Goal: Transaction & Acquisition: Book appointment/travel/reservation

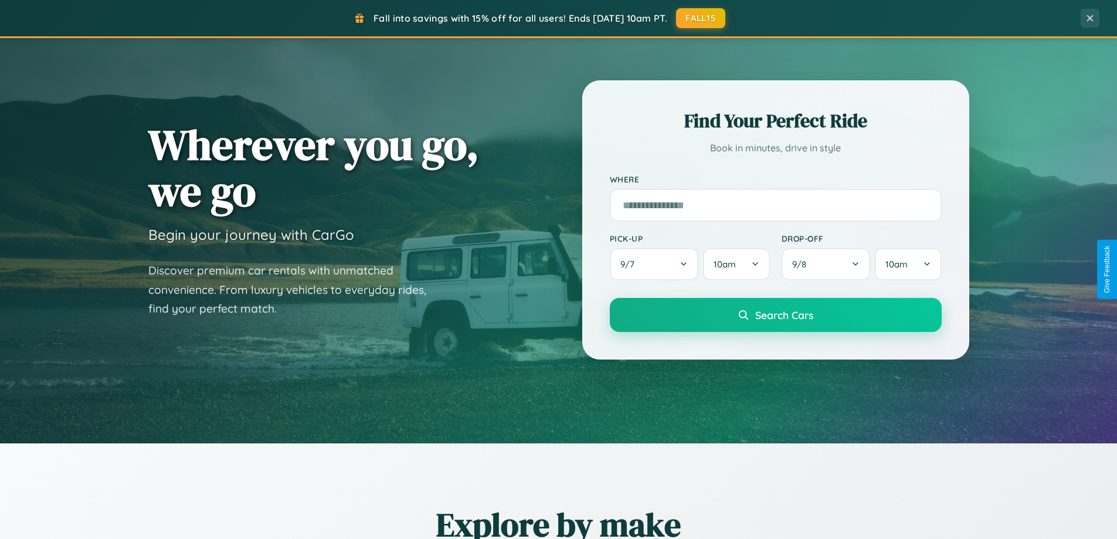
scroll to position [505, 0]
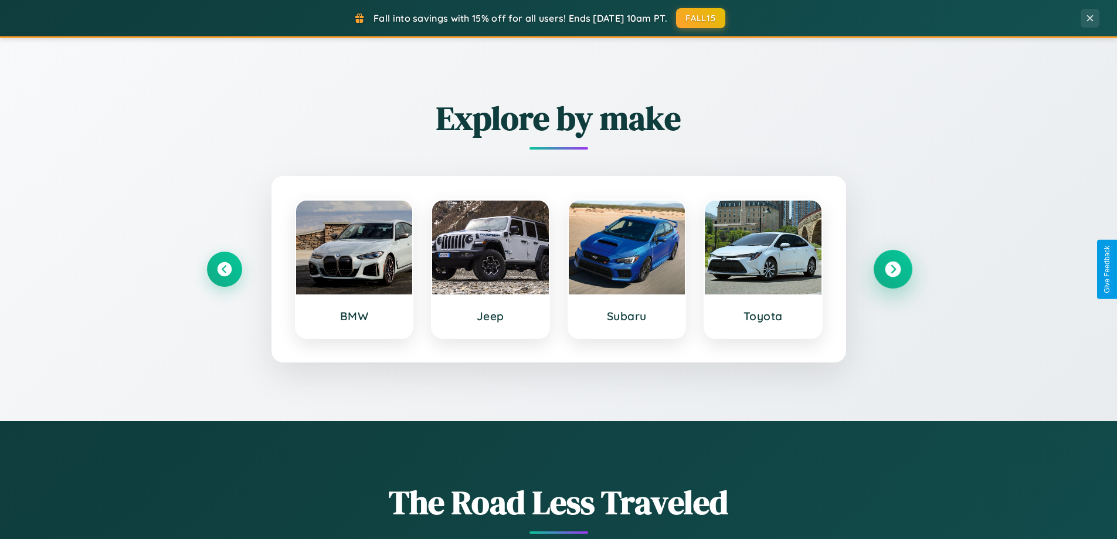
click at [892, 269] on icon at bounding box center [893, 269] width 16 height 16
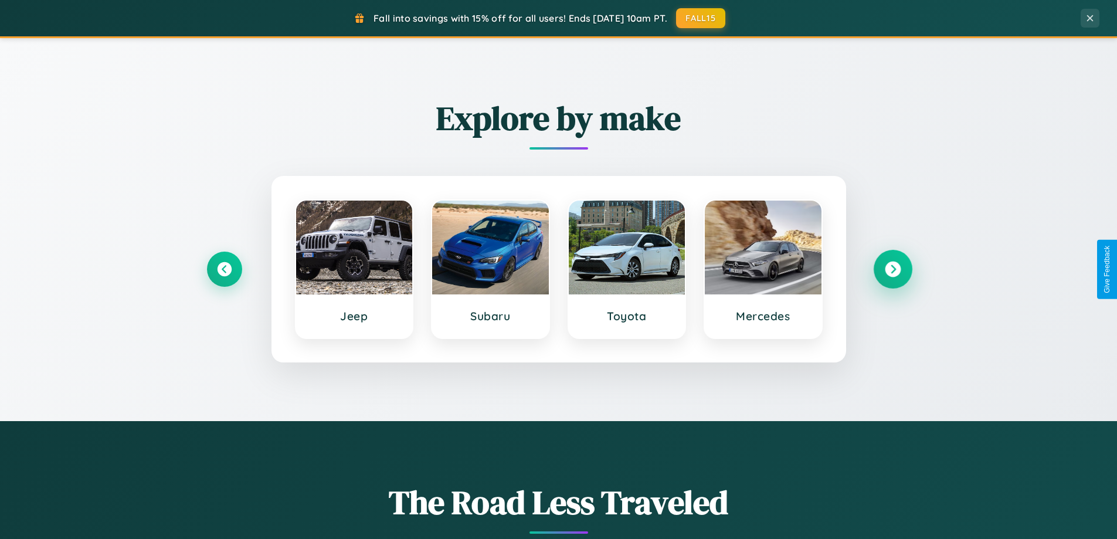
click at [892, 269] on icon at bounding box center [893, 269] width 16 height 16
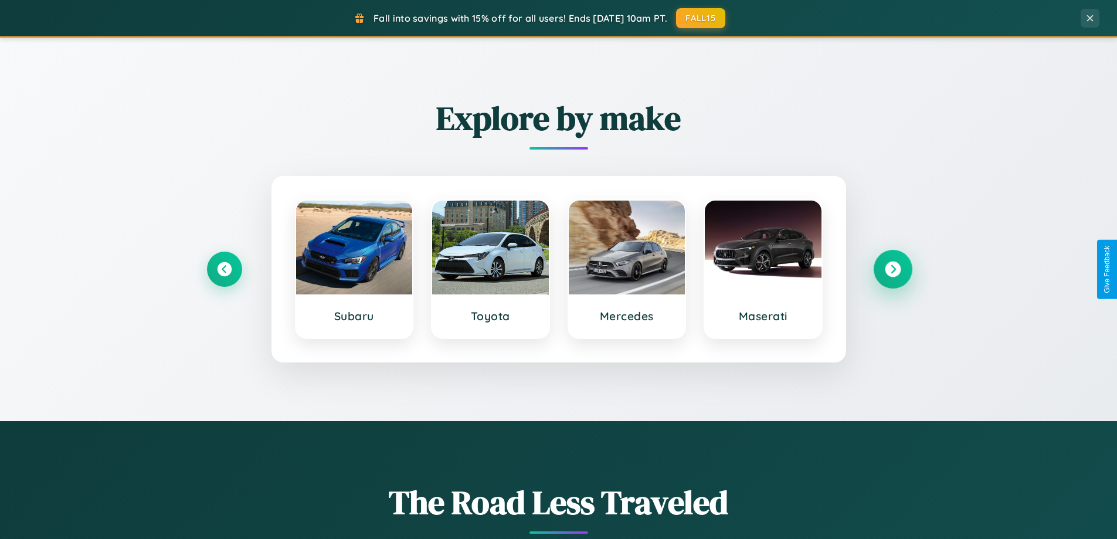
click at [892, 269] on icon at bounding box center [893, 269] width 16 height 16
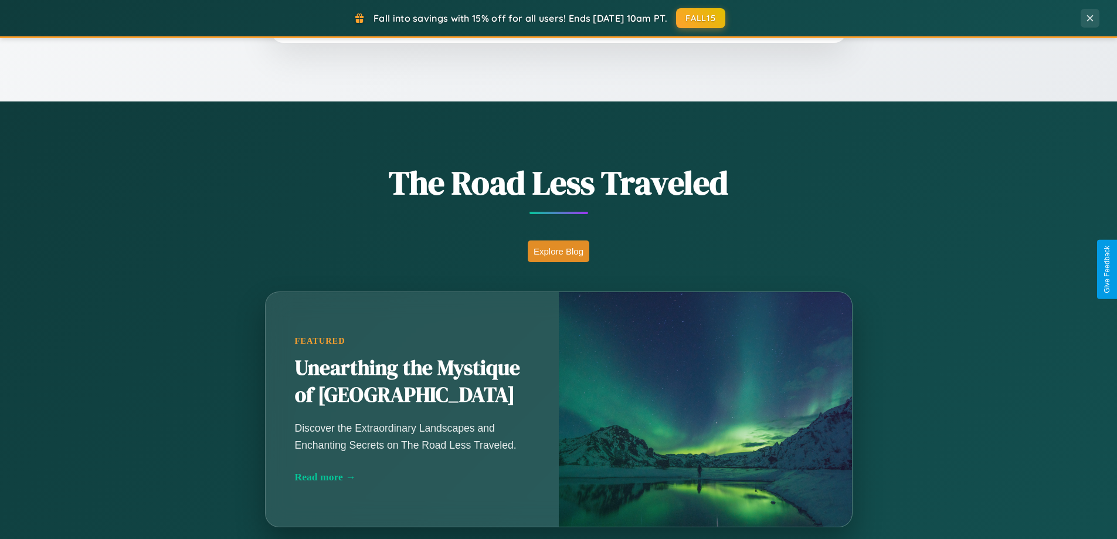
scroll to position [1883, 0]
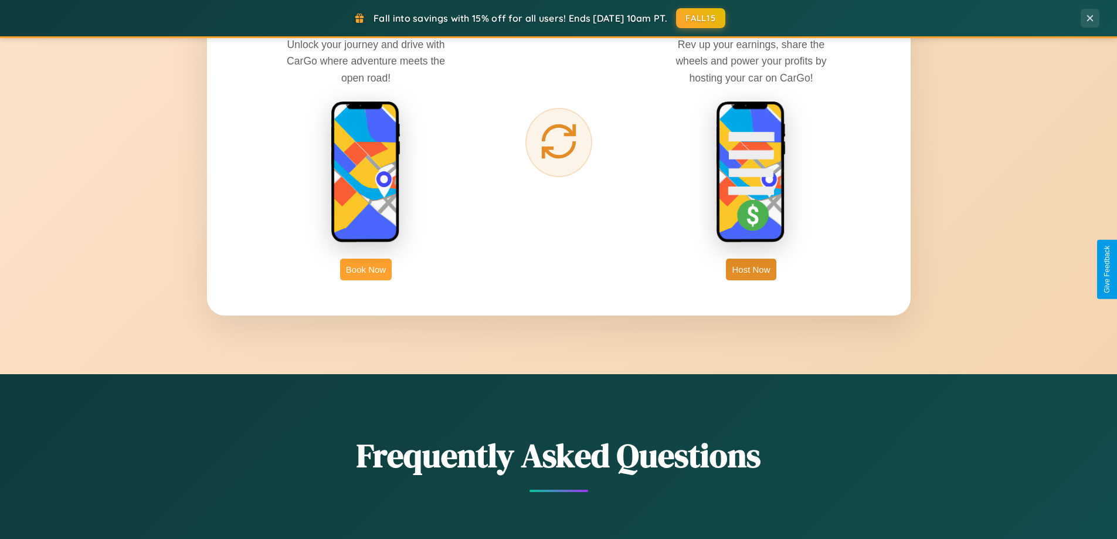
click at [366, 269] on button "Book Now" at bounding box center [366, 270] width 52 height 22
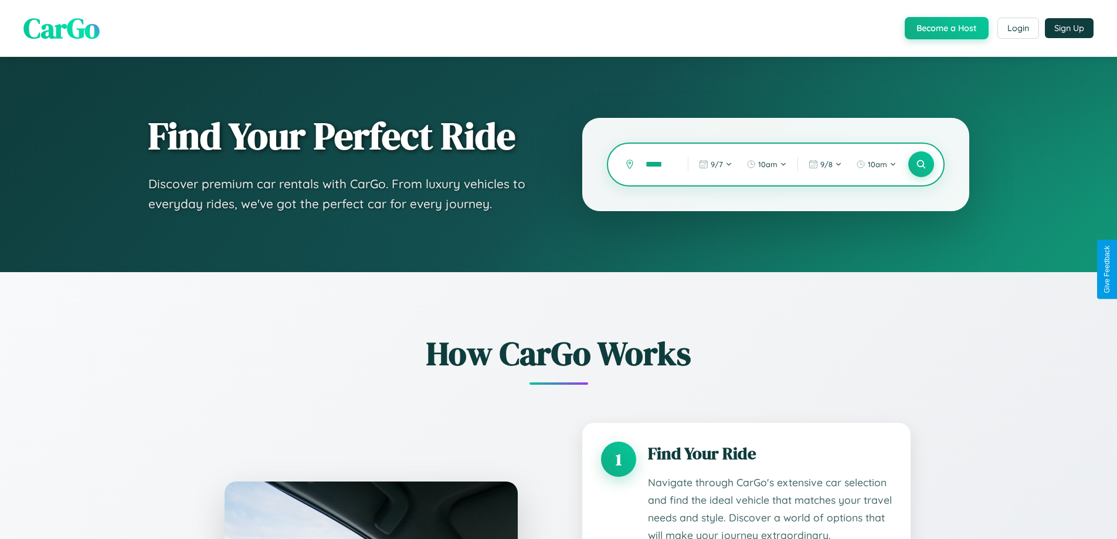
type input "*****"
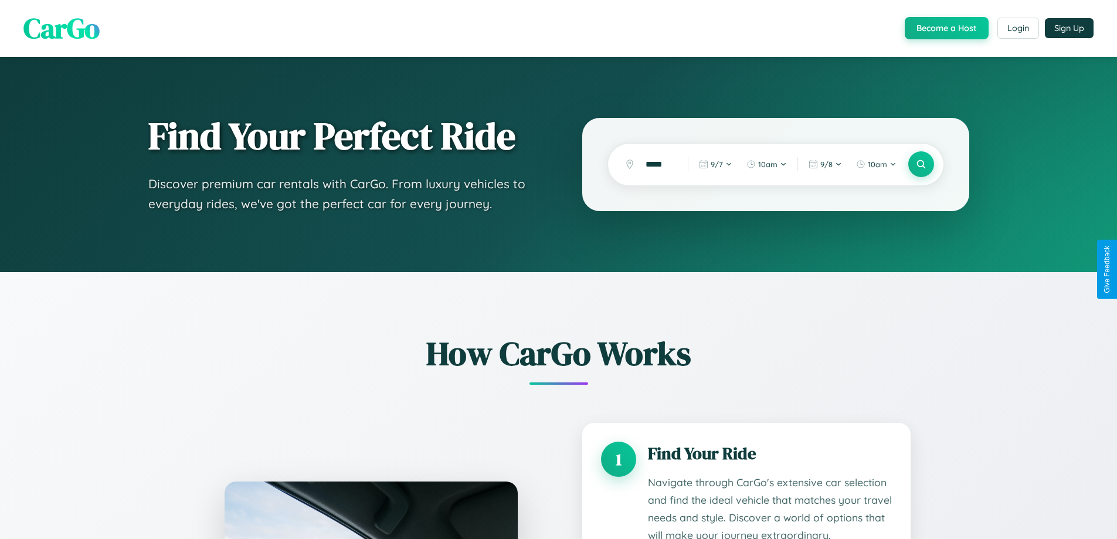
scroll to position [1790, 0]
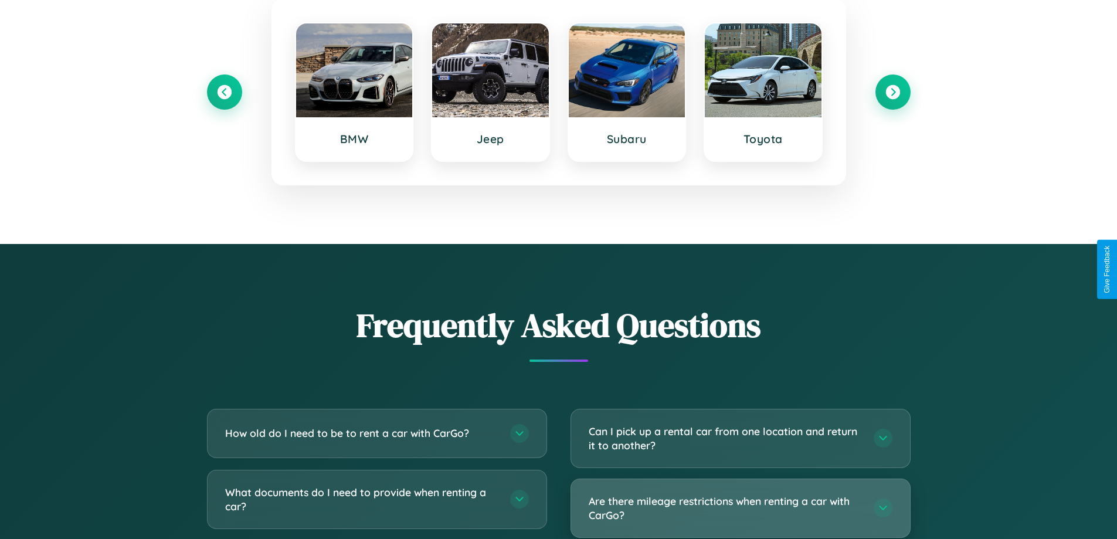
click at [740, 508] on h3 "Are there mileage restrictions when renting a car with CarGo?" at bounding box center [725, 508] width 273 height 29
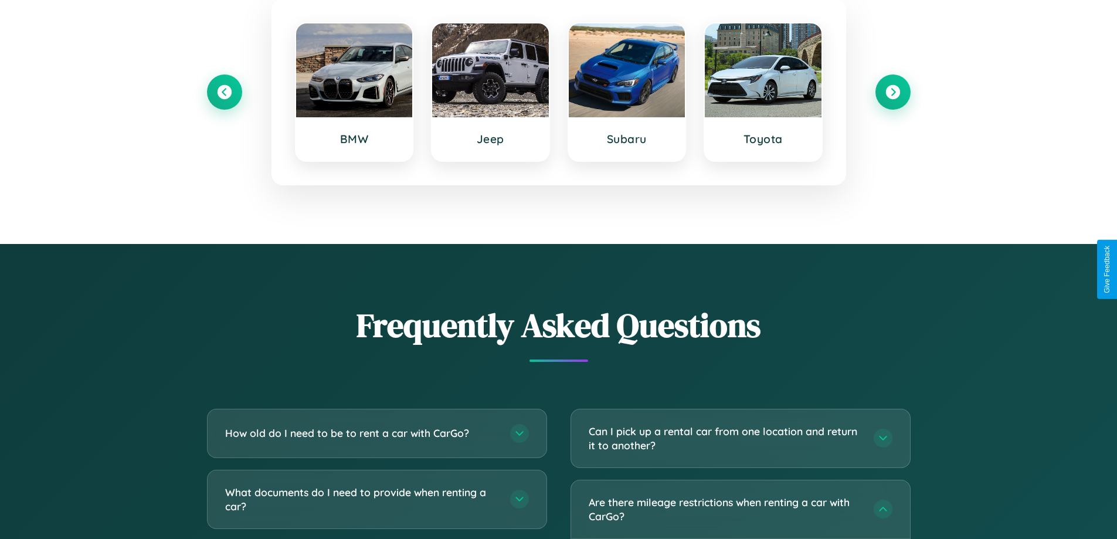
scroll to position [0, 0]
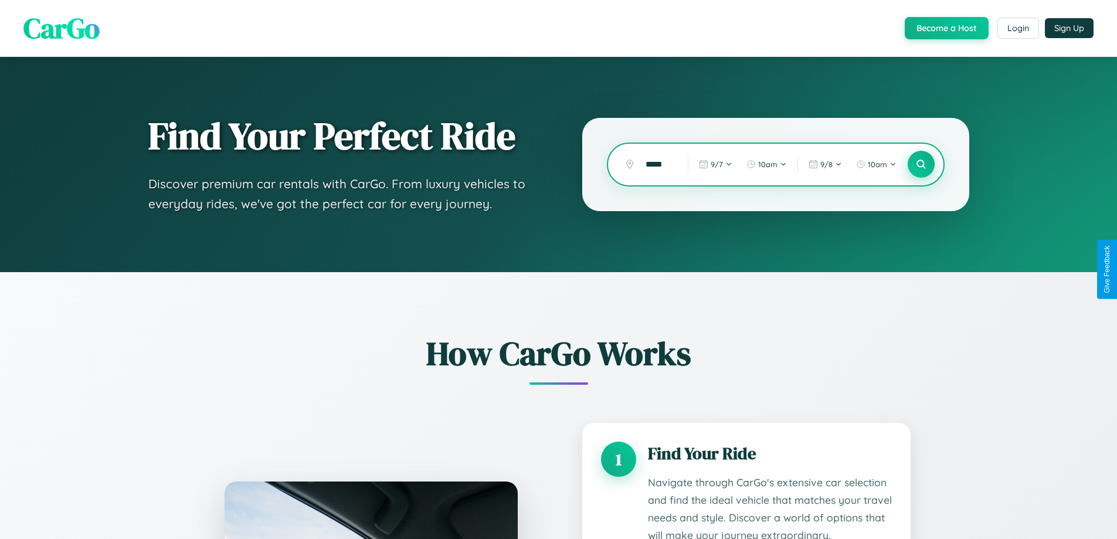
click at [920, 164] on icon at bounding box center [920, 164] width 11 height 11
